Goal: Transaction & Acquisition: Purchase product/service

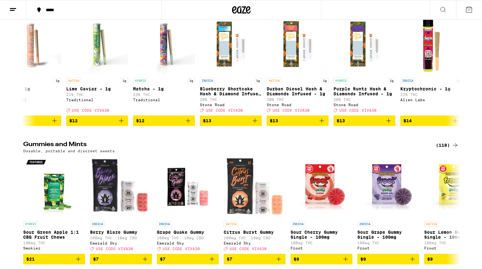
scroll to position [1628, 0]
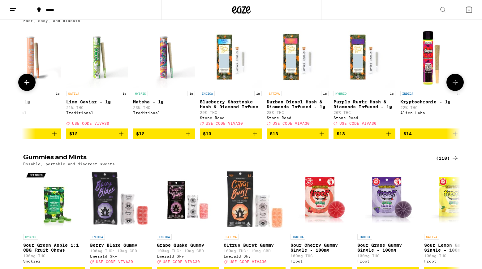
click at [454, 84] on icon at bounding box center [455, 82] width 5 height 4
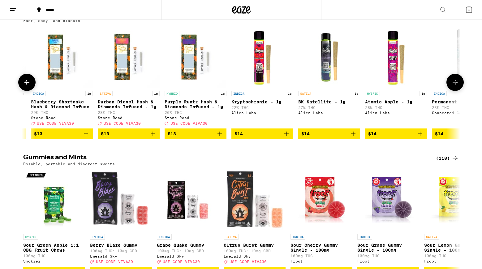
click at [454, 84] on icon at bounding box center [455, 82] width 5 height 4
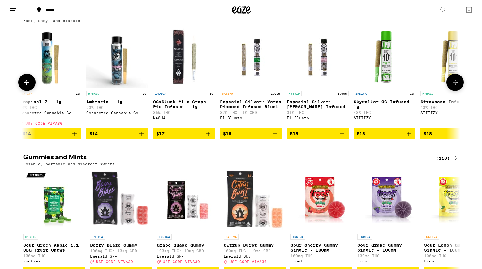
click at [454, 84] on icon at bounding box center [455, 82] width 5 height 4
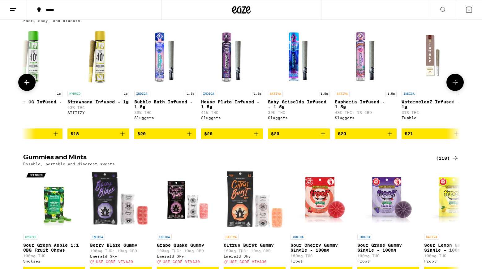
click at [454, 84] on icon at bounding box center [455, 82] width 5 height 4
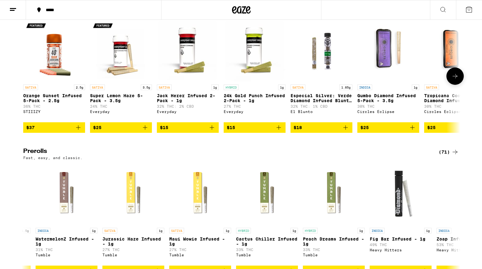
scroll to position [1447, 0]
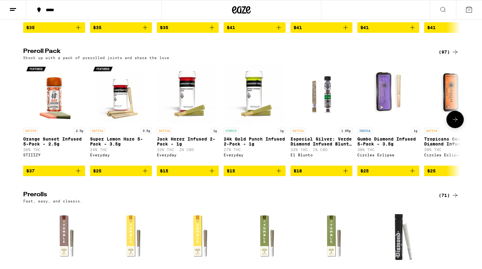
click at [455, 128] on button at bounding box center [454, 119] width 17 height 17
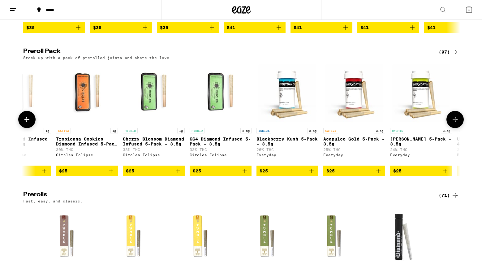
click at [455, 128] on button at bounding box center [454, 119] width 17 height 17
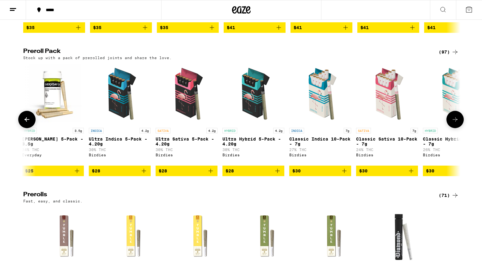
click at [455, 128] on button at bounding box center [454, 119] width 17 height 17
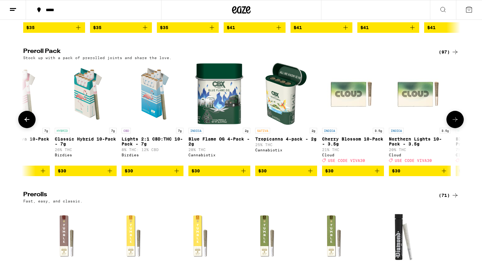
click at [455, 128] on button at bounding box center [454, 119] width 17 height 17
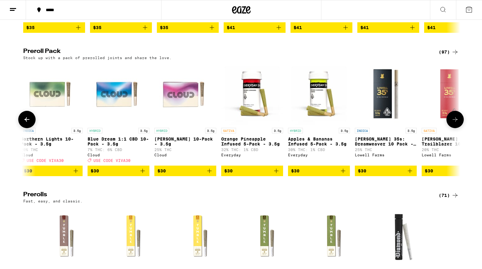
click at [455, 128] on button at bounding box center [454, 119] width 17 height 17
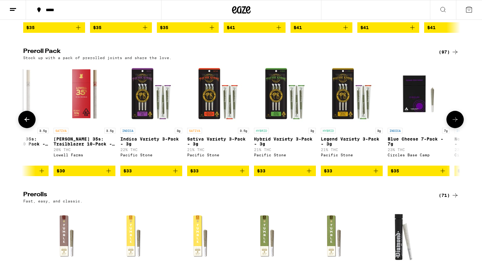
click at [455, 128] on button at bounding box center [454, 119] width 17 height 17
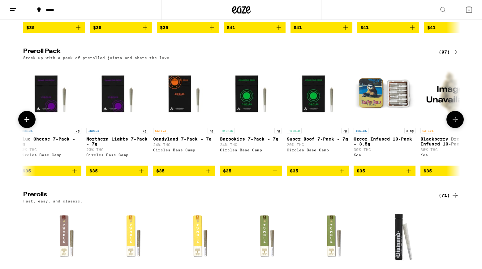
click at [455, 128] on button at bounding box center [454, 119] width 17 height 17
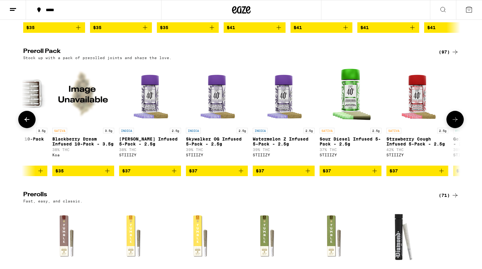
click at [455, 128] on button at bounding box center [454, 119] width 17 height 17
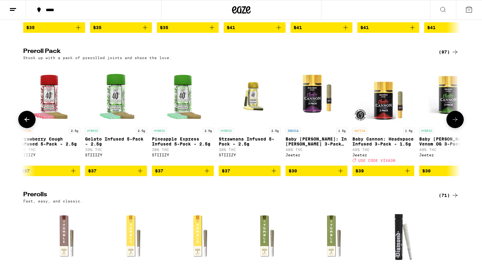
click at [455, 128] on button at bounding box center [454, 119] width 17 height 17
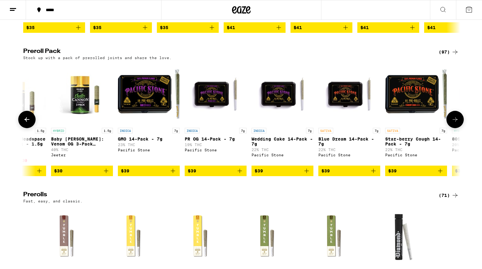
click at [455, 128] on button at bounding box center [454, 119] width 17 height 17
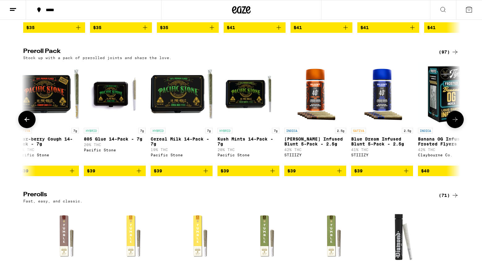
click at [455, 128] on button at bounding box center [454, 119] width 17 height 17
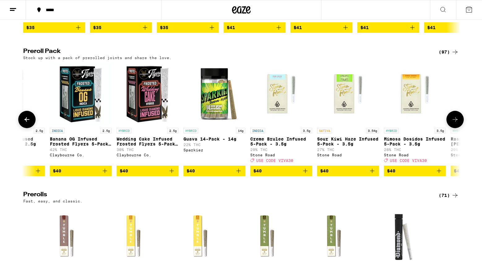
click at [455, 128] on button at bounding box center [454, 119] width 17 height 17
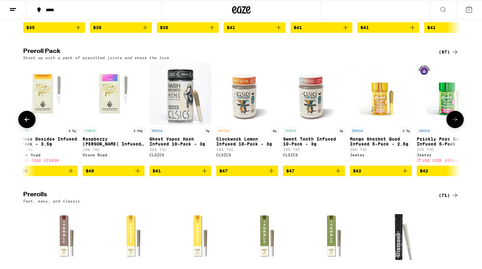
click at [455, 128] on button at bounding box center [454, 119] width 17 height 17
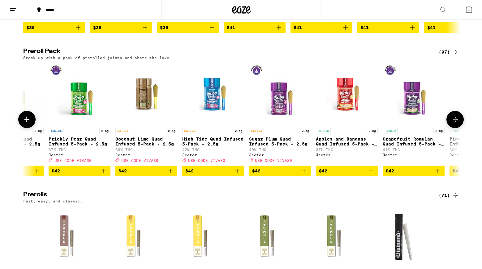
click at [455, 128] on button at bounding box center [454, 119] width 17 height 17
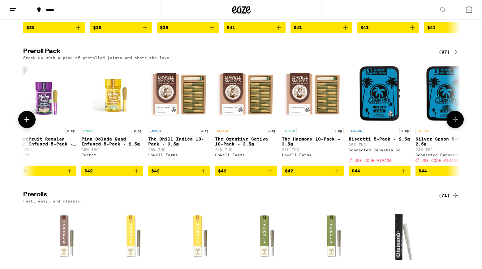
click at [455, 128] on button at bounding box center [454, 119] width 17 height 17
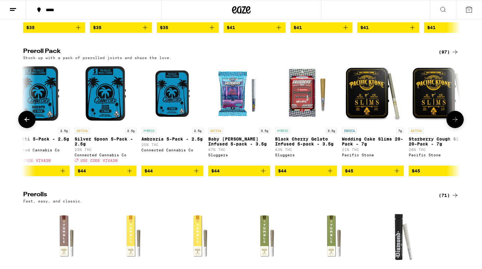
scroll to position [0, 5522]
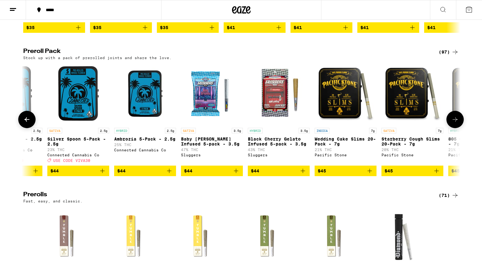
click at [459, 128] on button at bounding box center [454, 119] width 17 height 17
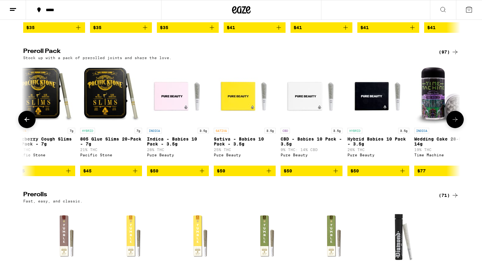
click at [459, 128] on button at bounding box center [454, 119] width 17 height 17
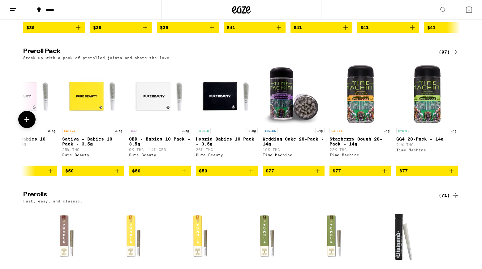
scroll to position [0, 6046]
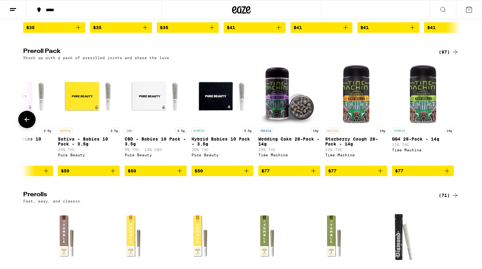
click at [29, 122] on icon at bounding box center [26, 119] width 5 height 4
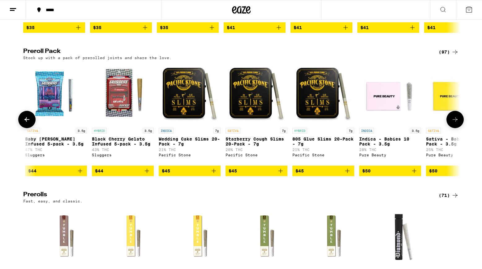
click at [29, 122] on icon at bounding box center [26, 119] width 5 height 4
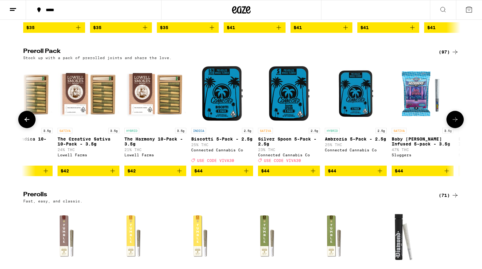
scroll to position [0, 5310]
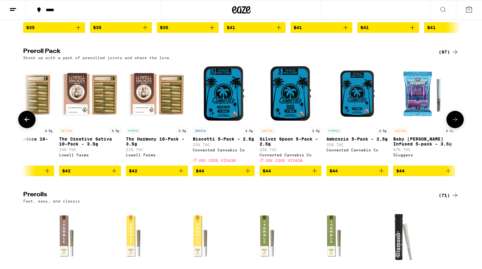
click at [229, 125] on img "Open page for Biscotti 5-Pack - 2.5g from Connected Cannabis Co" at bounding box center [224, 94] width 62 height 62
